Goal: Transaction & Acquisition: Purchase product/service

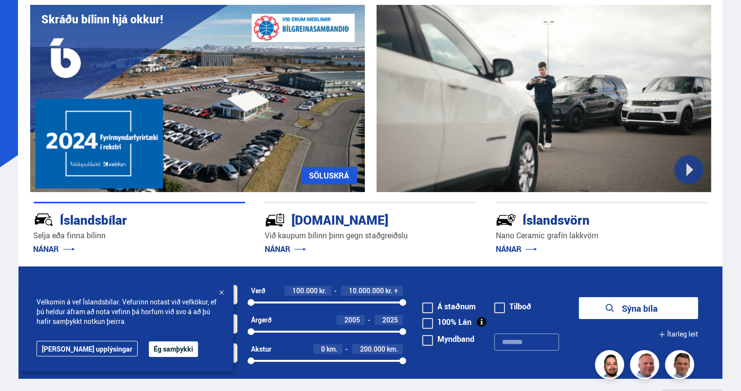
scroll to position [81, 0]
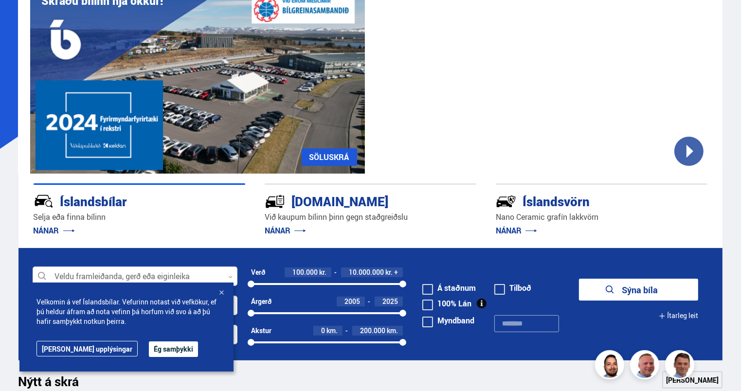
click at [149, 347] on button "Ég samþykki" at bounding box center [173, 350] width 49 height 16
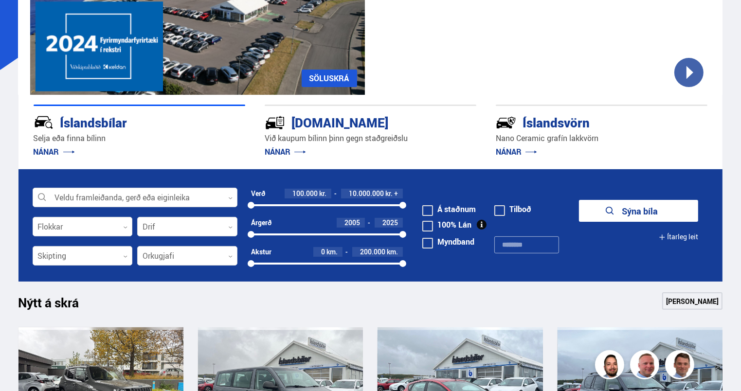
scroll to position [162, 0]
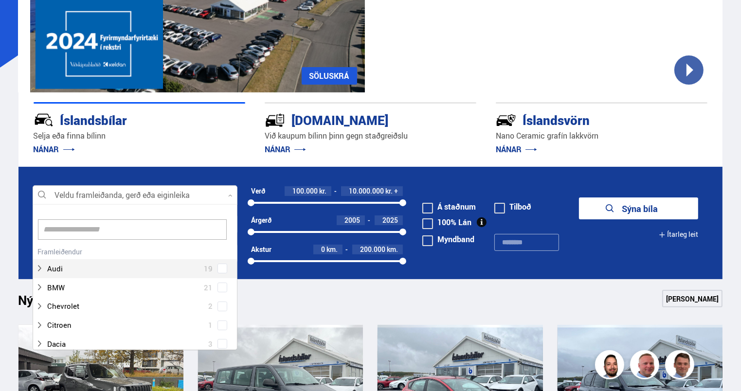
click at [228, 197] on icon at bounding box center [230, 196] width 4 height 4
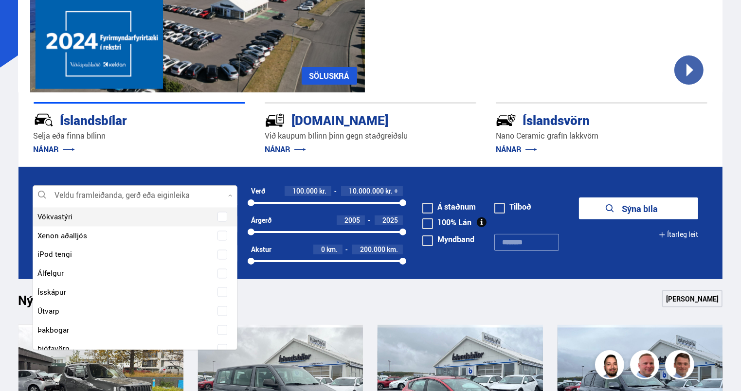
scroll to position [5671, 0]
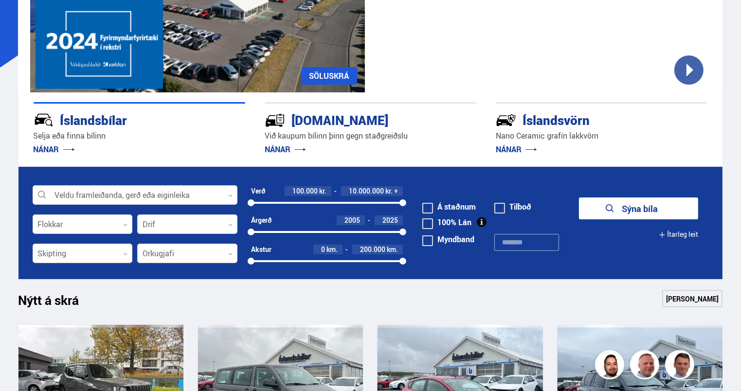
click at [181, 116] on div "Íslandsbílar" at bounding box center [122, 119] width 177 height 17
click at [231, 197] on icon at bounding box center [230, 196] width 4 height 4
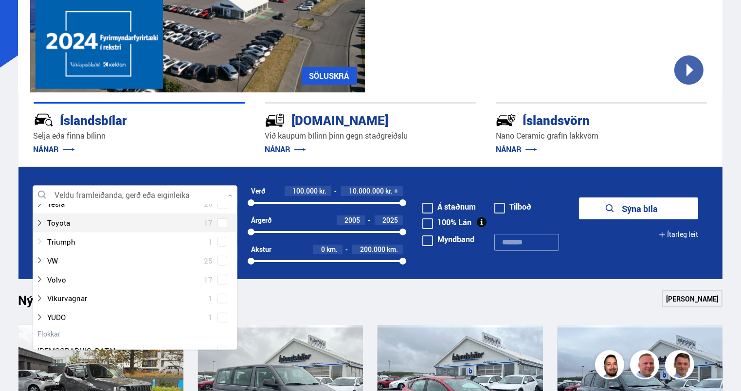
scroll to position [750, 0]
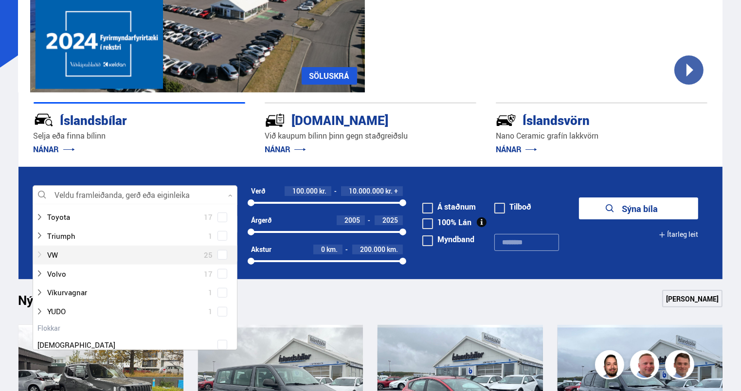
click at [58, 252] on div at bounding box center [126, 255] width 180 height 14
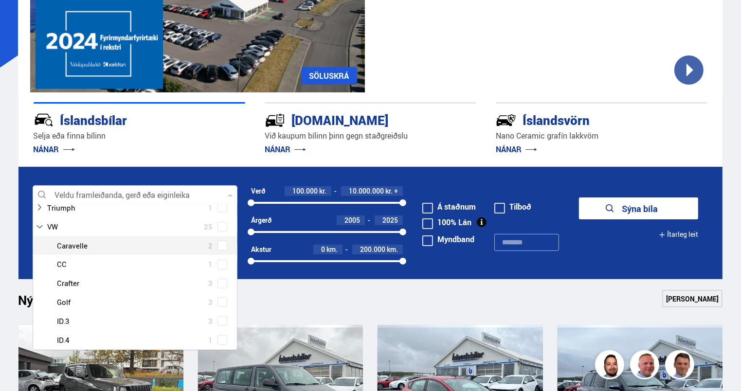
scroll to position [783, 0]
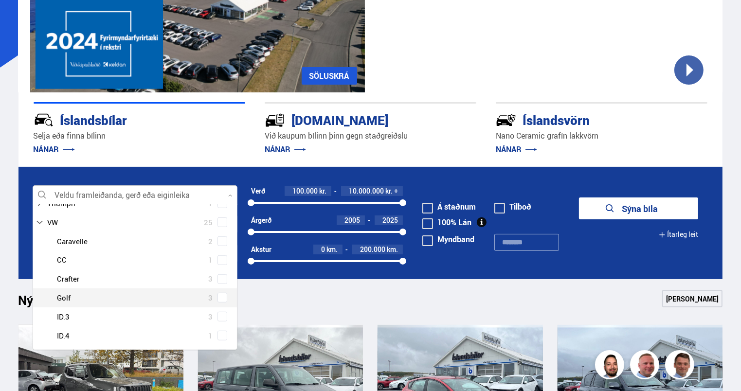
click at [64, 298] on div at bounding box center [145, 298] width 180 height 14
click at [61, 296] on div at bounding box center [145, 298] width 180 height 14
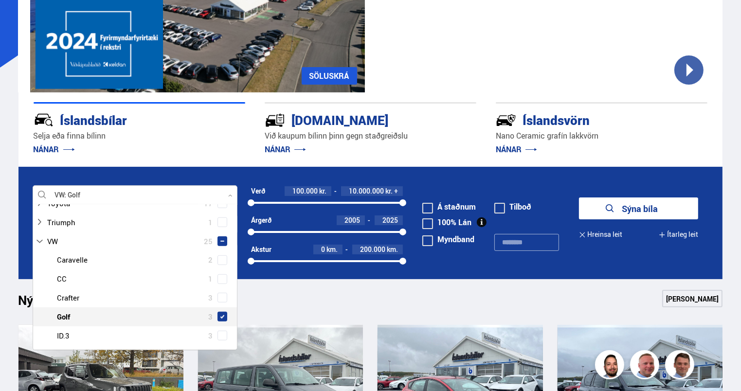
click at [221, 315] on span at bounding box center [223, 317] width 4 height 4
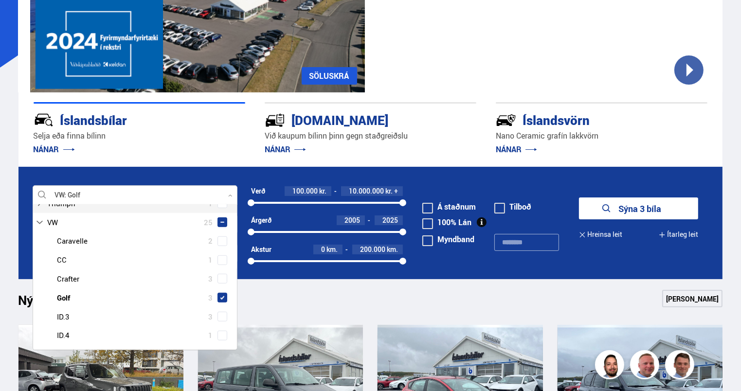
click at [201, 136] on p "Selja eða finna bílinn" at bounding box center [140, 135] width 212 height 11
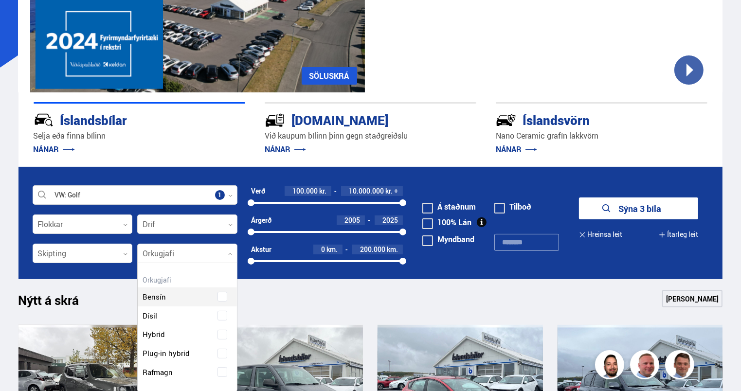
click at [231, 256] on icon at bounding box center [230, 254] width 4 height 4
click at [175, 351] on div "Bensín Dísil Hybrid Plug-in hybrid Rafmagn" at bounding box center [187, 346] width 99 height 109
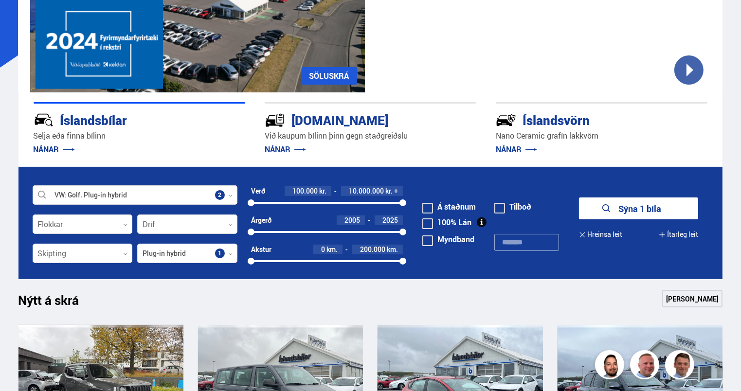
click at [371, 233] on div at bounding box center [327, 232] width 152 height 2
drag, startPoint x: 371, startPoint y: 233, endPoint x: 384, endPoint y: 235, distance: 12.4
click at [384, 236] on div "2005 2022" at bounding box center [327, 232] width 152 height 9
click at [365, 222] on div "2005" at bounding box center [351, 221] width 28 height 10
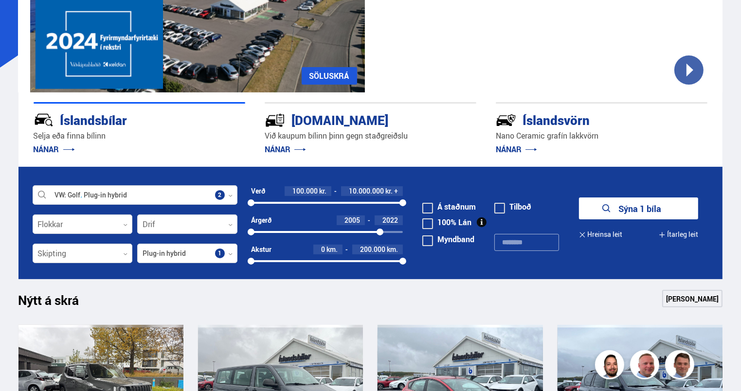
click at [365, 222] on div "2005" at bounding box center [351, 221] width 28 height 10
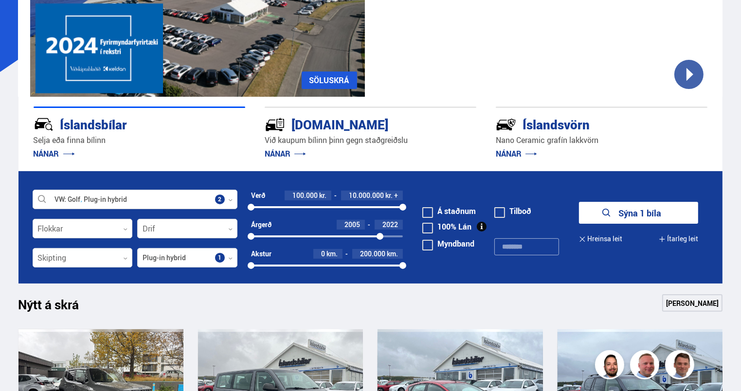
scroll to position [146, 0]
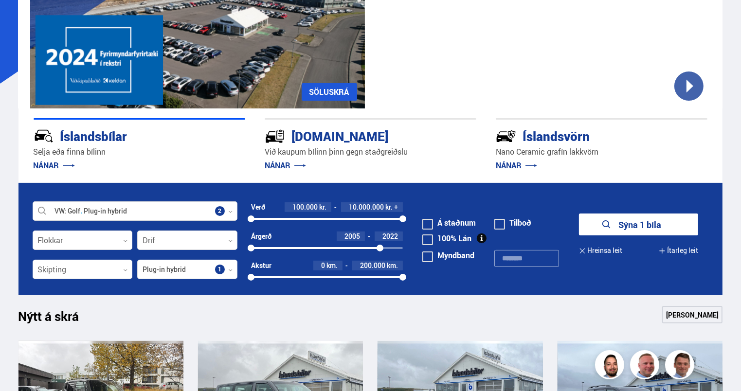
click at [624, 222] on button "Sýna 1 bíla" at bounding box center [638, 225] width 119 height 22
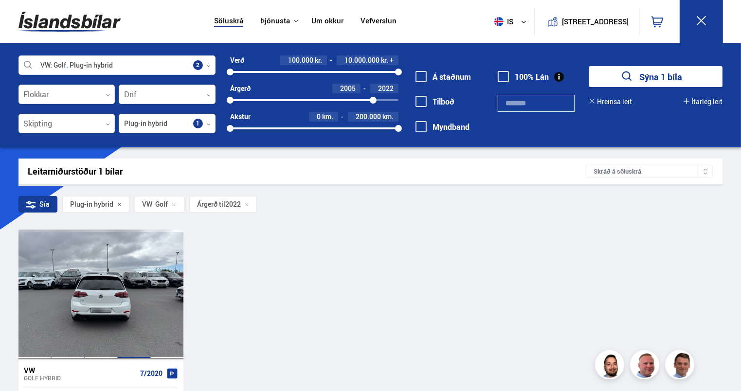
click at [136, 298] on div at bounding box center [133, 295] width 33 height 130
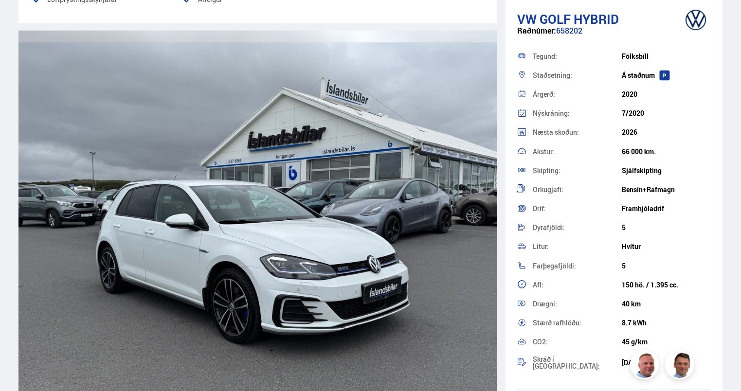
scroll to position [1071, 0]
